Goal: Transaction & Acquisition: Purchase product/service

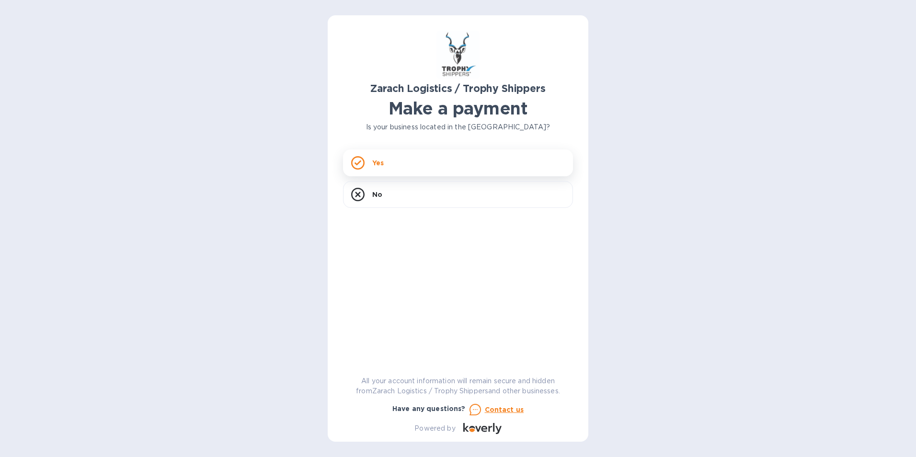
click at [392, 157] on div "Yes" at bounding box center [458, 162] width 230 height 27
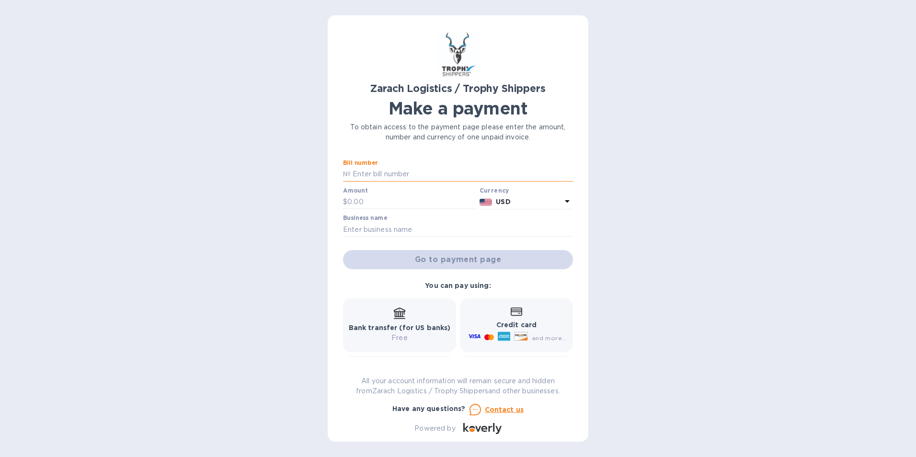
paste input "B00172930"
type input "B00172930"
click at [351, 202] on input "text" at bounding box center [411, 202] width 128 height 14
type input "1,684"
click at [365, 230] on input "text" at bounding box center [458, 229] width 230 height 14
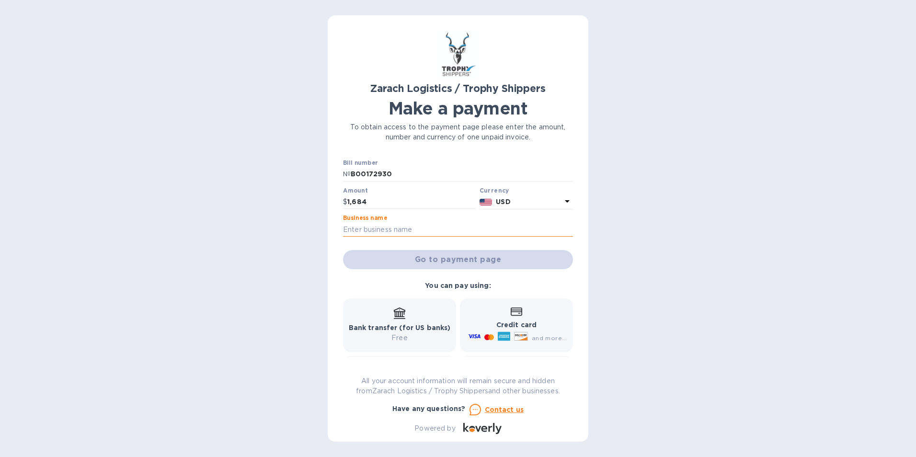
type input "[PERSON_NAME]"
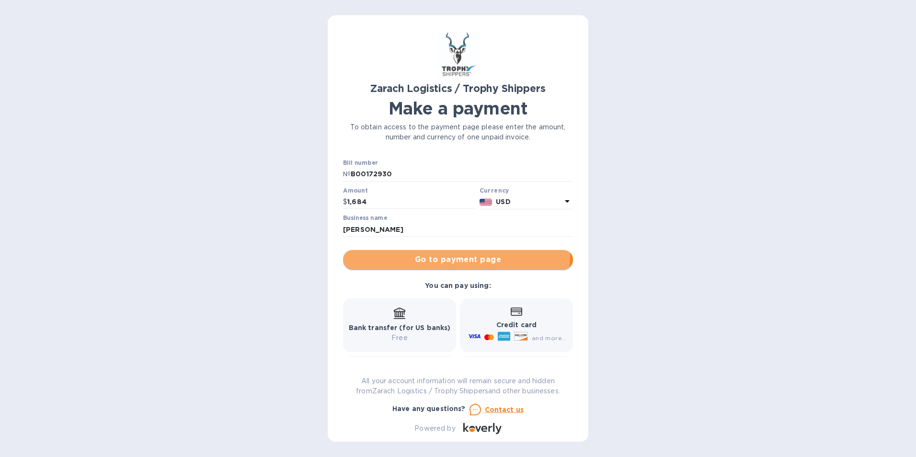
click at [381, 253] on button "Go to payment page" at bounding box center [458, 259] width 230 height 19
